Goal: Navigation & Orientation: Find specific page/section

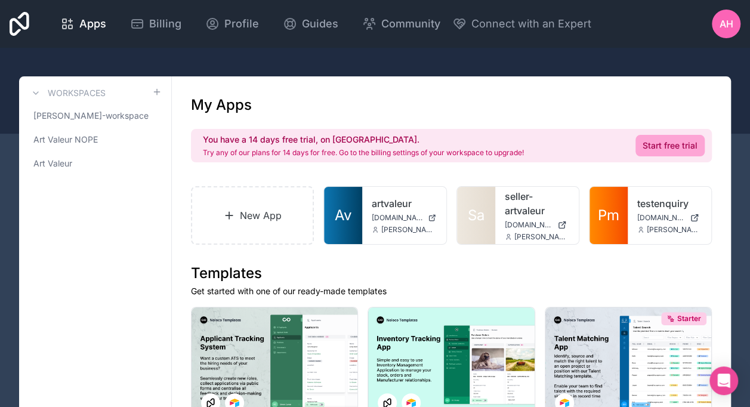
click at [377, 230] on icon at bounding box center [374, 229] width 7 height 7
click at [421, 208] on icon at bounding box center [425, 206] width 10 height 10
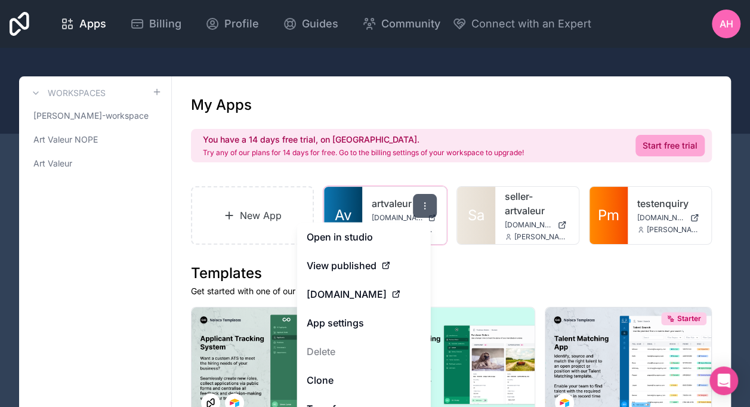
click at [416, 209] on div at bounding box center [425, 206] width 24 height 24
click at [410, 201] on link "artvaleur" at bounding box center [403, 203] width 64 height 14
